Goal: Task Accomplishment & Management: Use online tool/utility

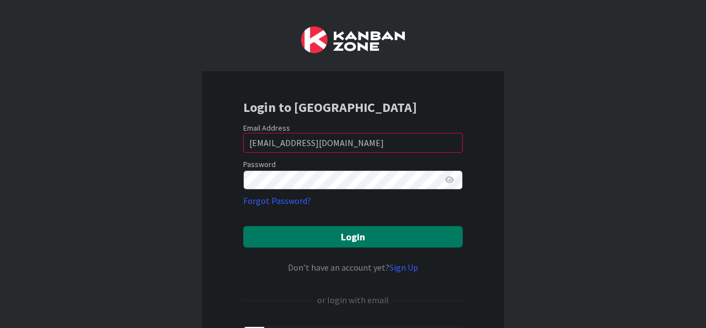
click at [352, 239] on button "Login" at bounding box center [352, 237] width 219 height 22
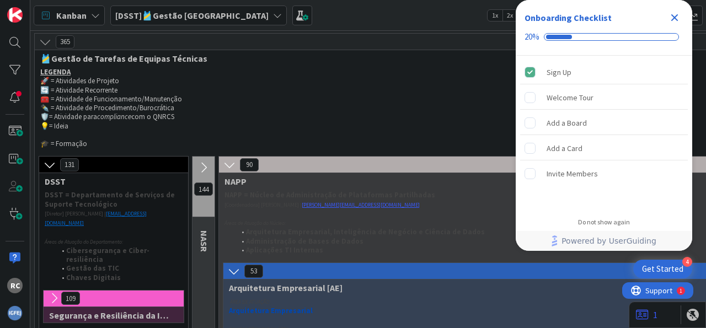
click at [675, 14] on icon "Close Checklist" at bounding box center [674, 17] width 13 height 13
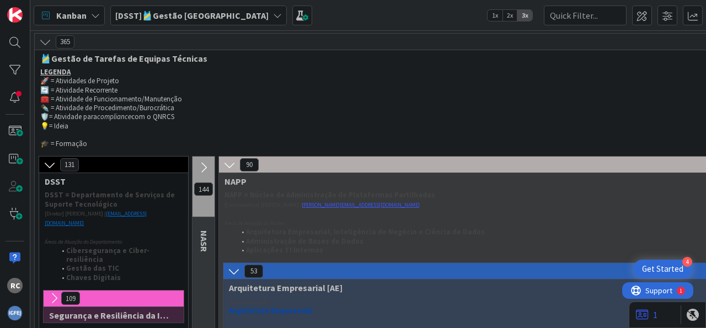
click at [285, 19] on div "Kanban [DSST]🎽Gestão Equipas 1x 2x 3x" at bounding box center [367, 15] width 675 height 30
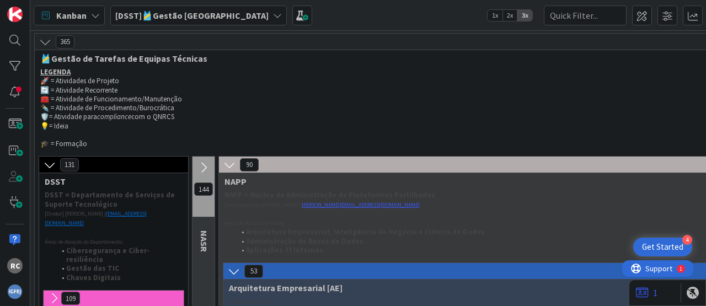
scroll to position [1775, 0]
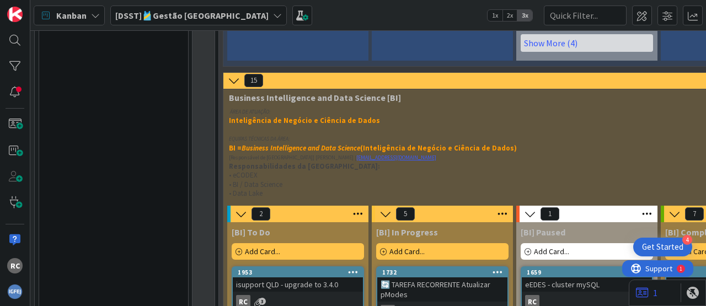
click at [324, 277] on div "isupport QLD - upgrade to 3.4.0" at bounding box center [298, 284] width 130 height 14
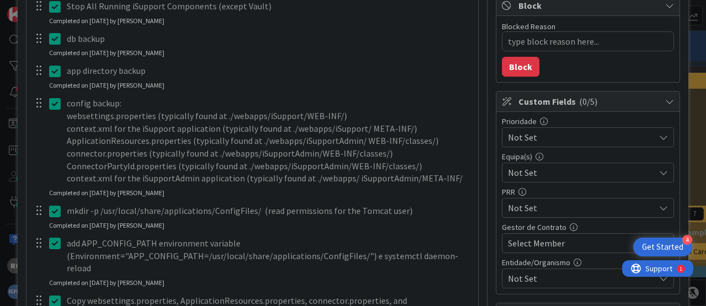
scroll to position [205, 0]
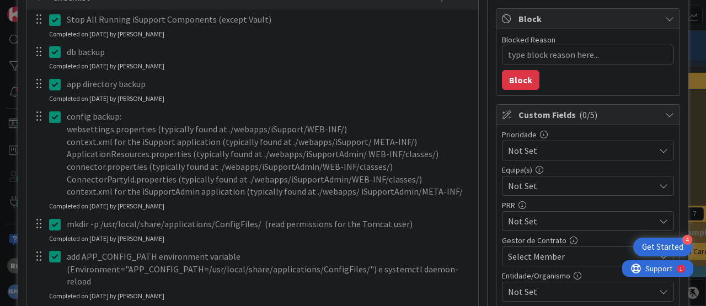
type textarea "x"
